Goal: Transaction & Acquisition: Book appointment/travel/reservation

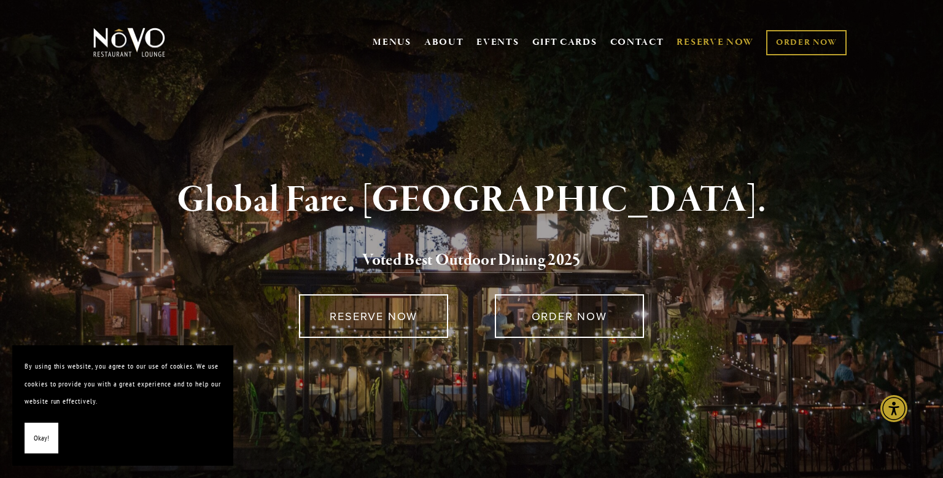
click at [699, 42] on link "RESERVE NOW" at bounding box center [715, 42] width 77 height 23
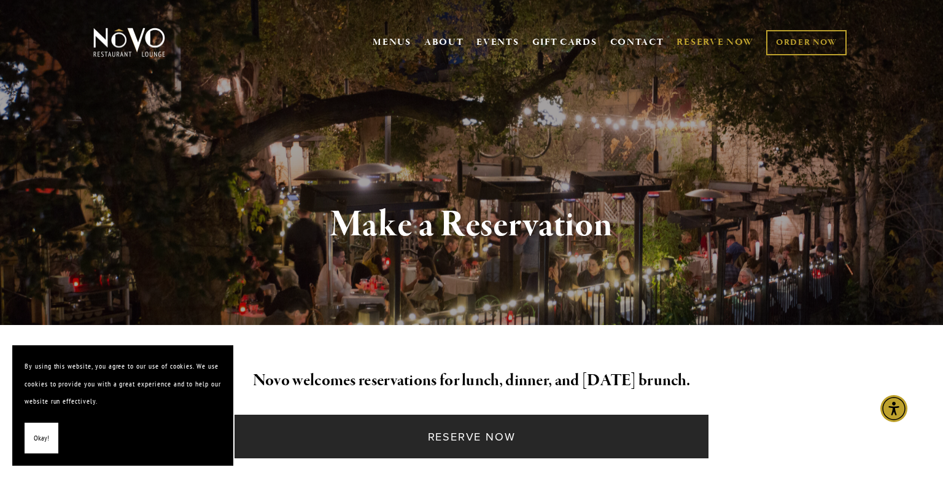
click at [469, 441] on link "Reserve Now" at bounding box center [471, 436] width 473 height 44
